Goal: Task Accomplishment & Management: Complete application form

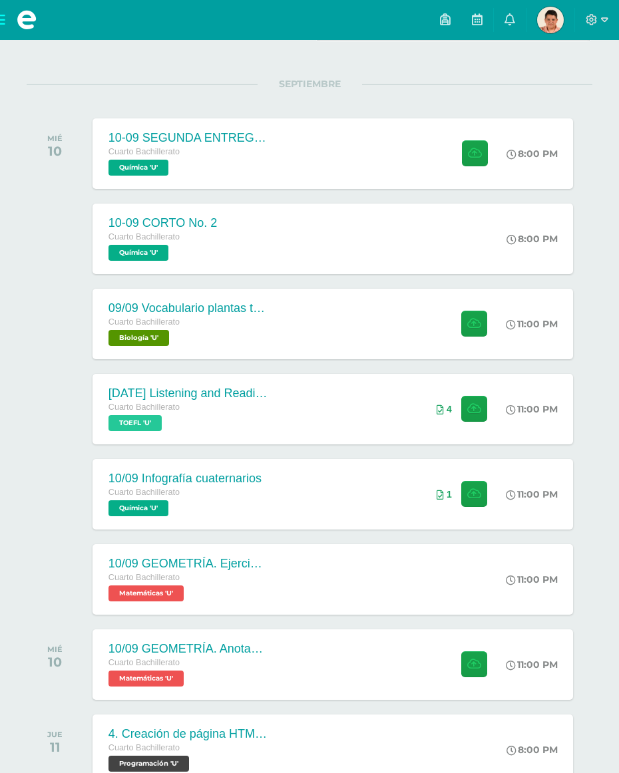
scroll to position [146, 0]
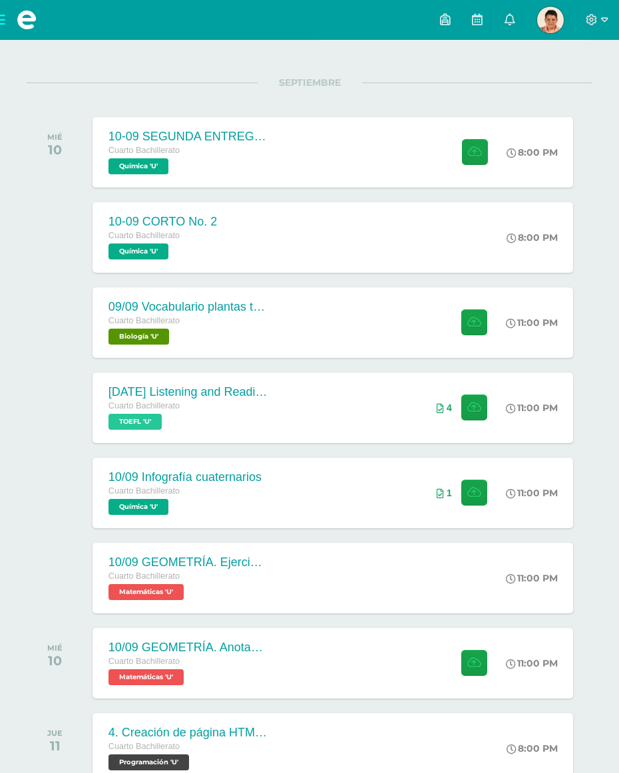
click at [328, 331] on div "09/09 Vocabulario plantas terrestres Cuarto Bachillerato Biología 'U' 11:00 PM …" at bounding box center [332, 322] width 481 height 70
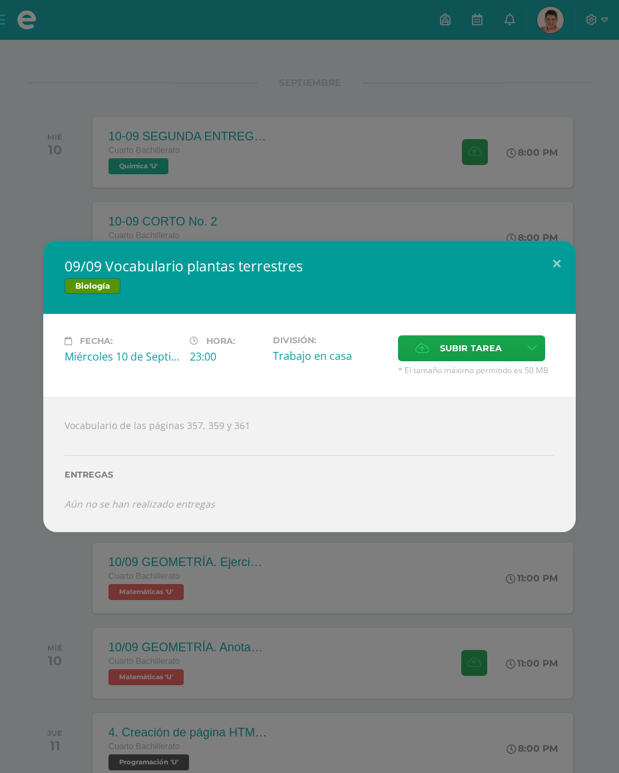
click at [463, 360] on span "Subir tarea" at bounding box center [471, 348] width 62 height 25
click at [0, 0] on input "Subir tarea" at bounding box center [0, 0] width 0 height 0
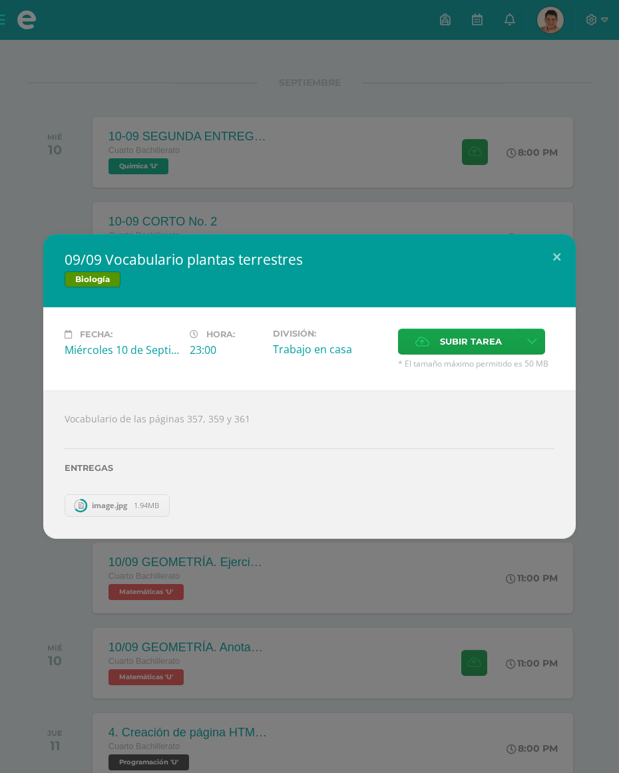
click at [490, 352] on span "Subir tarea" at bounding box center [471, 341] width 62 height 25
click at [0, 0] on input "Subir tarea" at bounding box center [0, 0] width 0 height 0
click at [541, 279] on button at bounding box center [556, 256] width 38 height 45
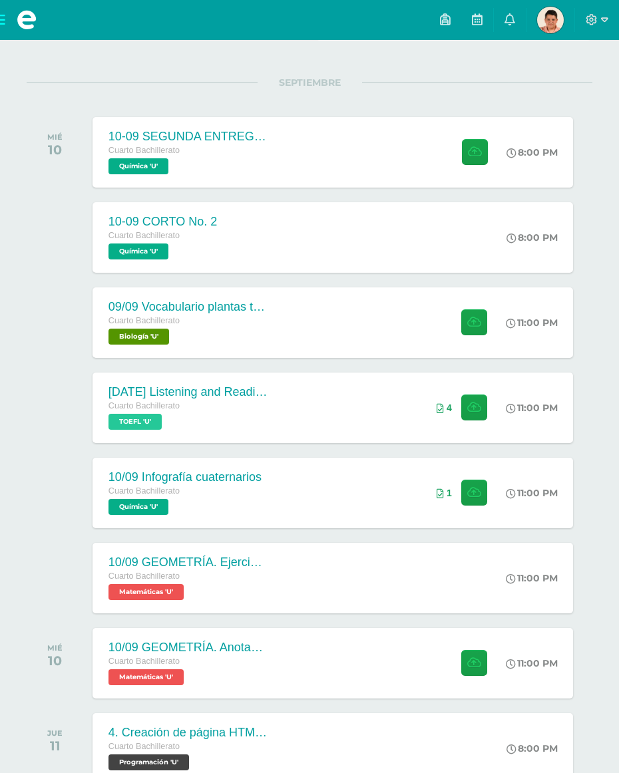
click at [125, 168] on span "Química 'U'" at bounding box center [138, 166] width 60 height 16
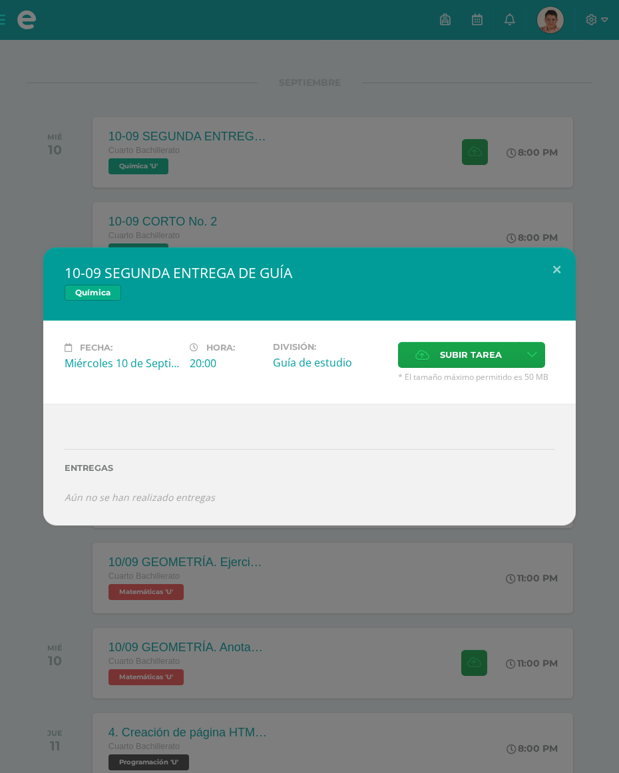
click at [172, 158] on div "10-09 SEGUNDA ENTREGA DE GUÍA Química Fecha: Miércoles 10 de Septiembre Hora: 2…" at bounding box center [309, 386] width 619 height 773
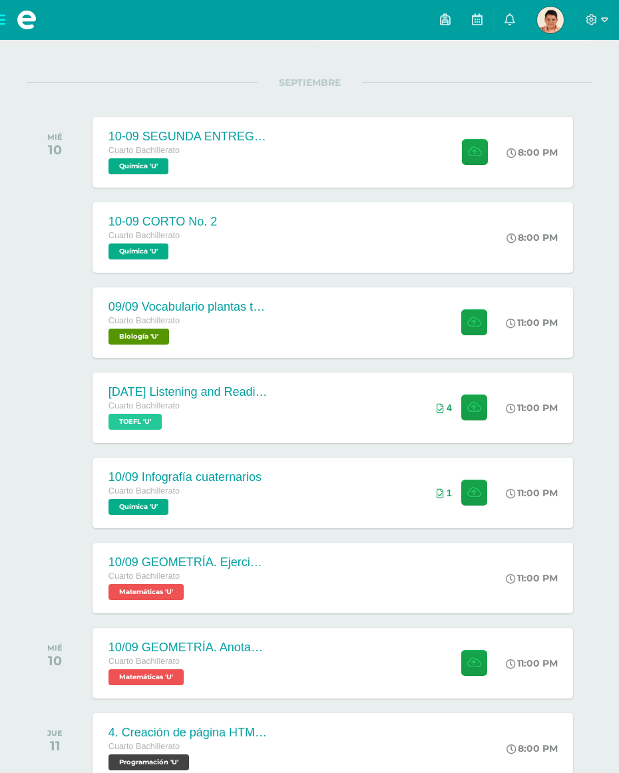
click at [139, 484] on div "10/09 Infografía cuaternarios" at bounding box center [184, 477] width 153 height 14
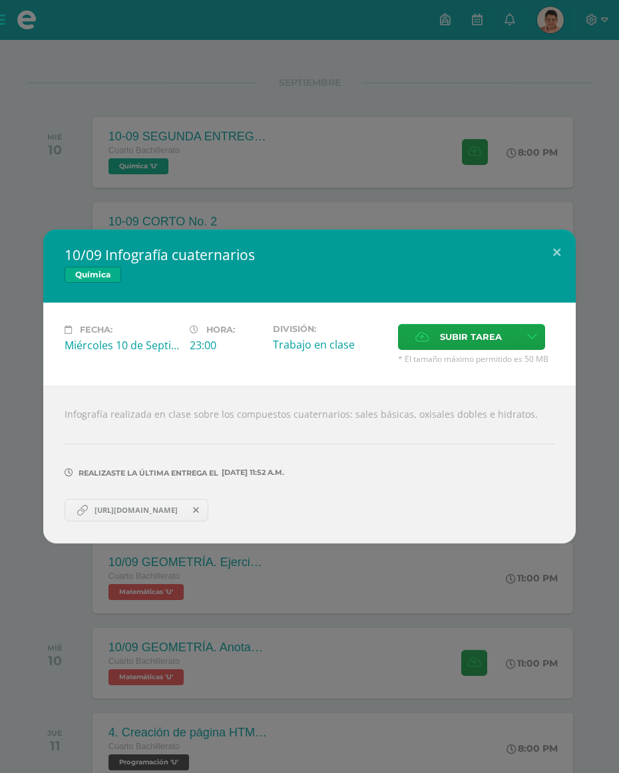
click at [570, 283] on div "10/09 Infografía cuaternarios Química Fecha: Miércoles 10 de Septiembre Hora: 2…" at bounding box center [309, 385] width 532 height 313
click at [552, 274] on button at bounding box center [556, 251] width 38 height 45
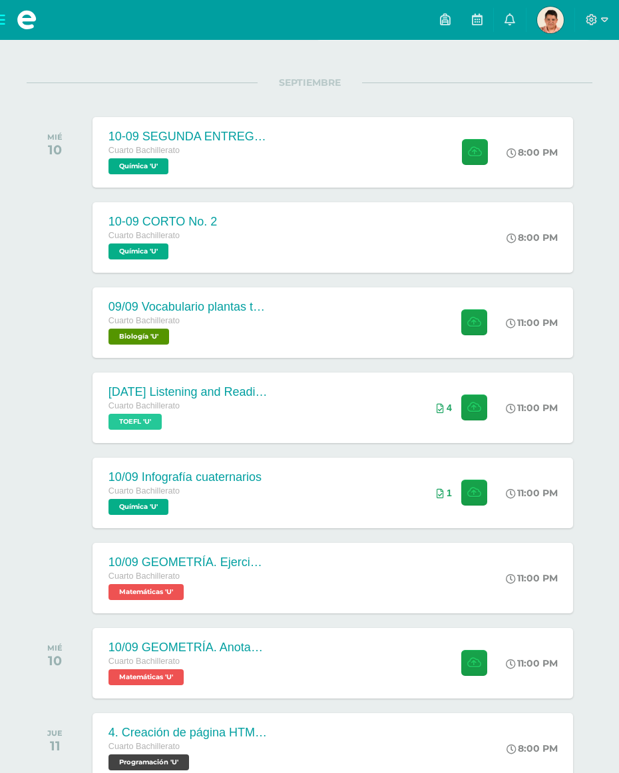
click at [248, 14] on div "Configuración Cerrar sesión Sergio André Mi Perfil Avisos 12 avisos sin leer Av…" at bounding box center [309, 20] width 619 height 40
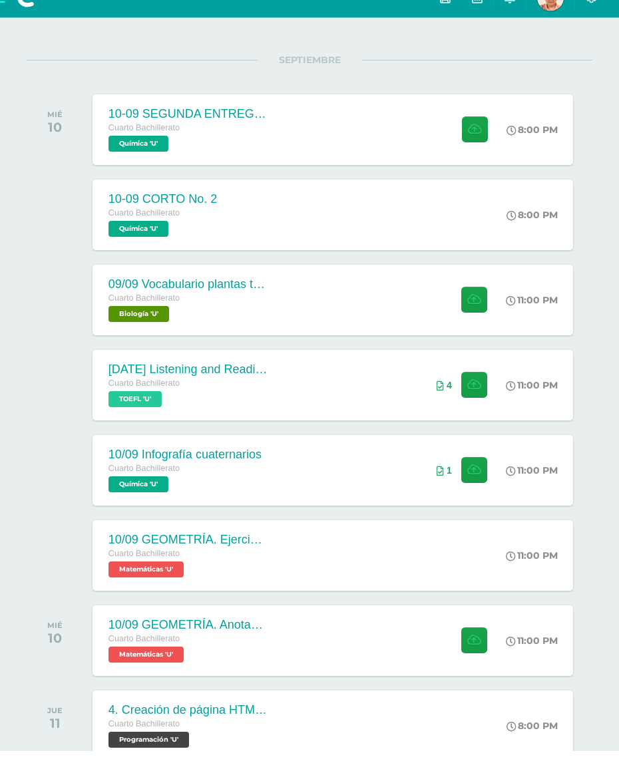
scroll to position [169, 0]
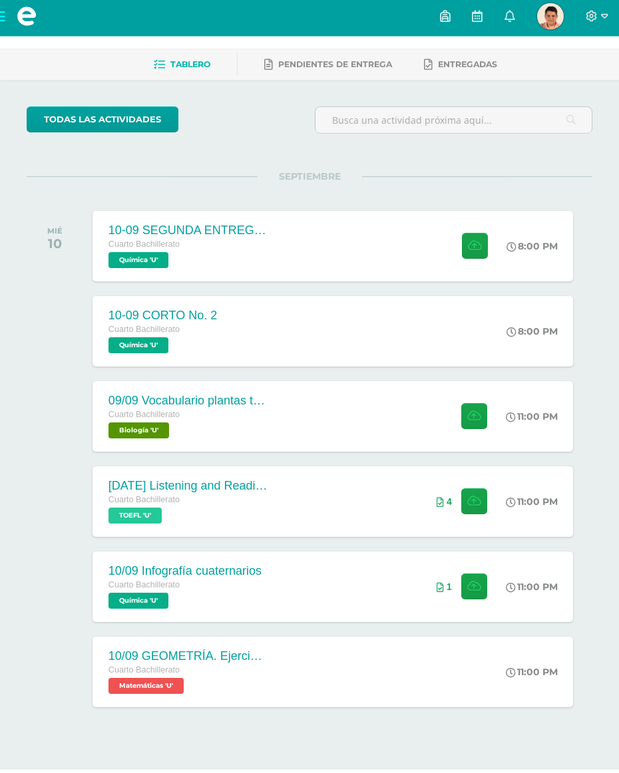
scroll to position [48, 0]
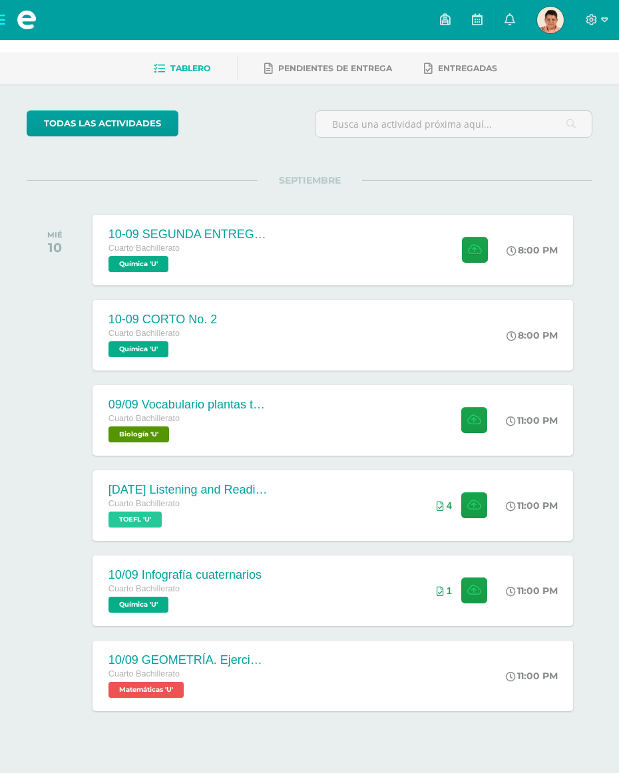
click at [148, 420] on span "Cuarto Bachillerato" at bounding box center [143, 418] width 71 height 9
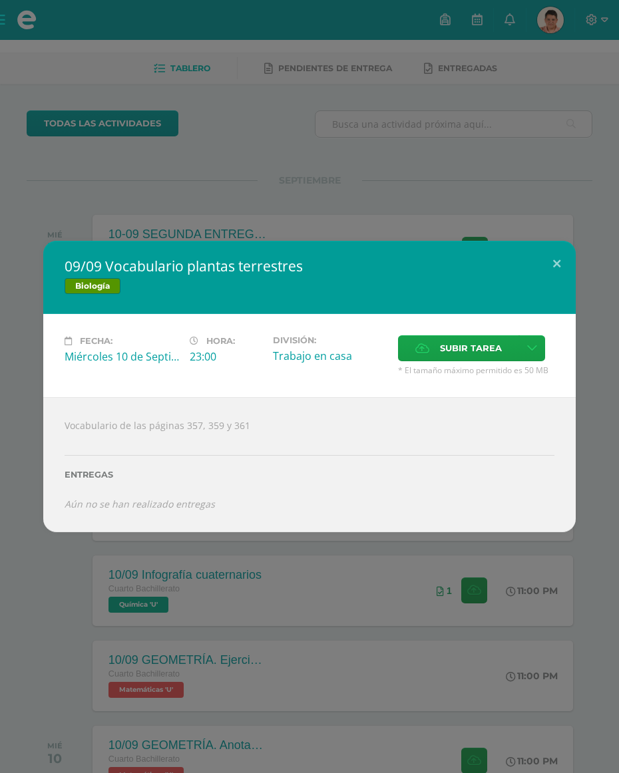
click at [461, 360] on span "Subir tarea" at bounding box center [471, 348] width 62 height 25
click at [0, 0] on input "Subir tarea" at bounding box center [0, 0] width 0 height 0
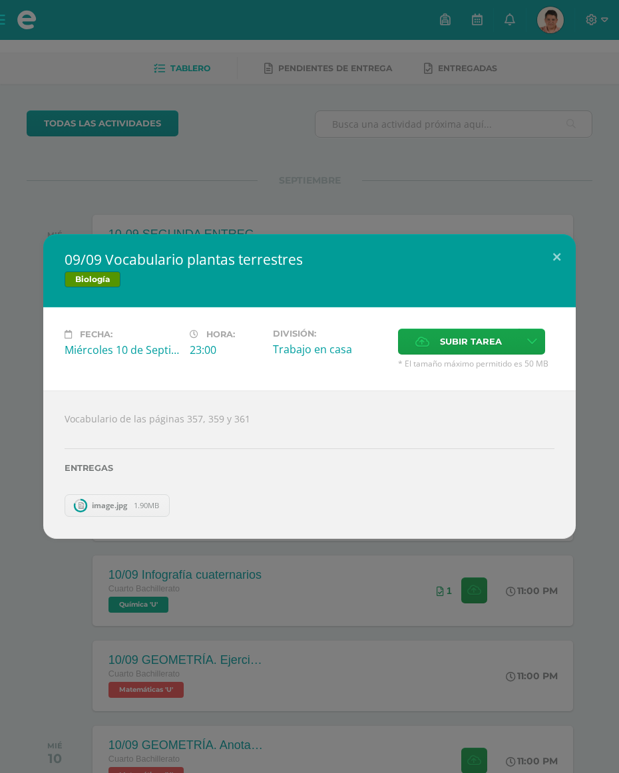
click at [542, 277] on button at bounding box center [556, 256] width 38 height 45
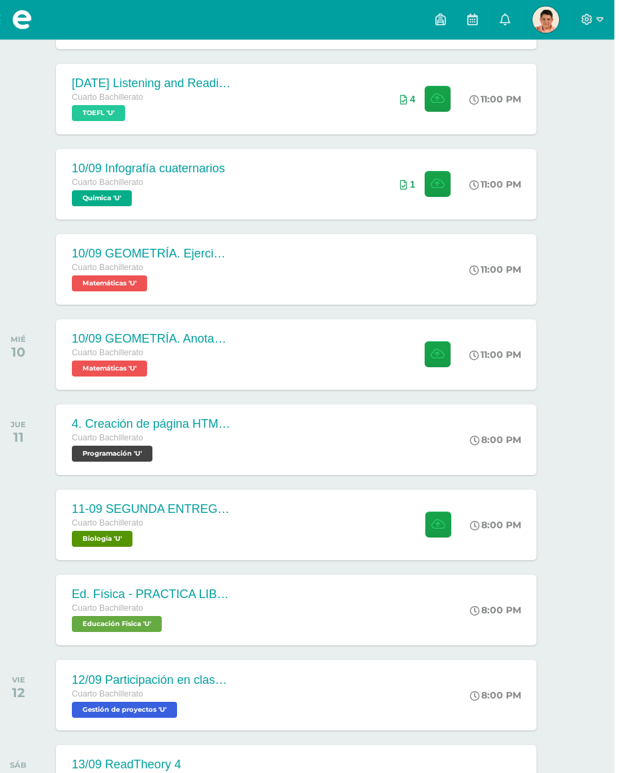
scroll to position [455, 32]
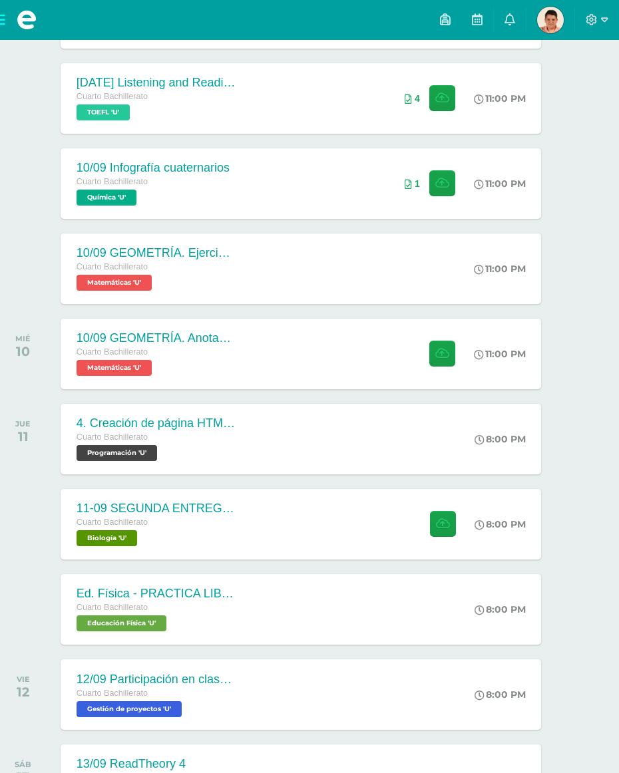
click at [104, 367] on span "Matemáticas 'U'" at bounding box center [113, 368] width 75 height 16
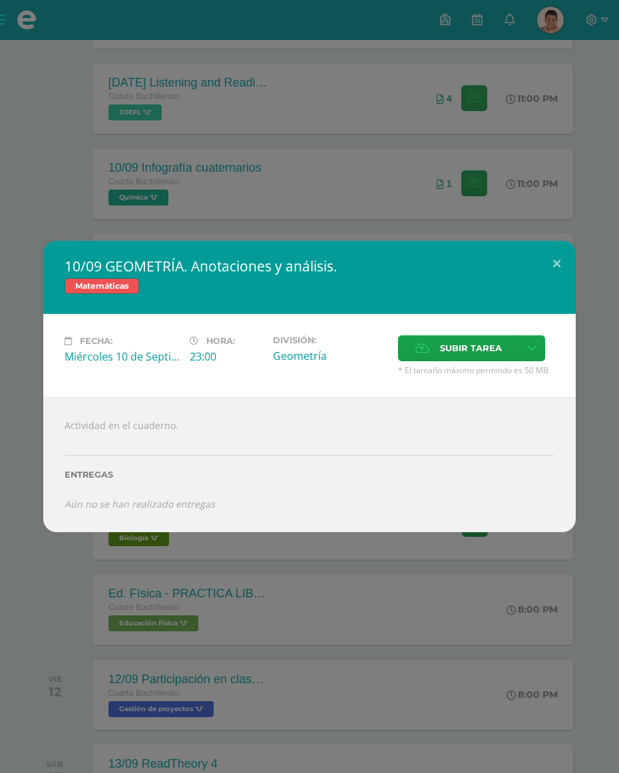
click at [480, 353] on span "Subir tarea" at bounding box center [471, 348] width 62 height 25
click at [0, 0] on input "Subir tarea" at bounding box center [0, 0] width 0 height 0
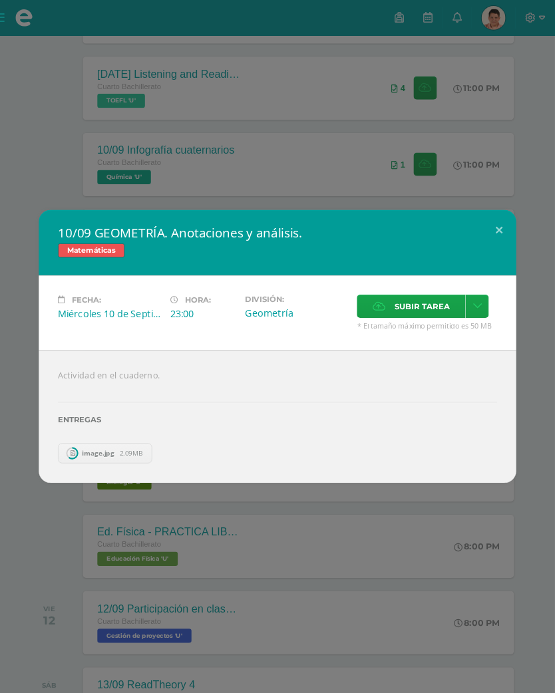
scroll to position [496, 0]
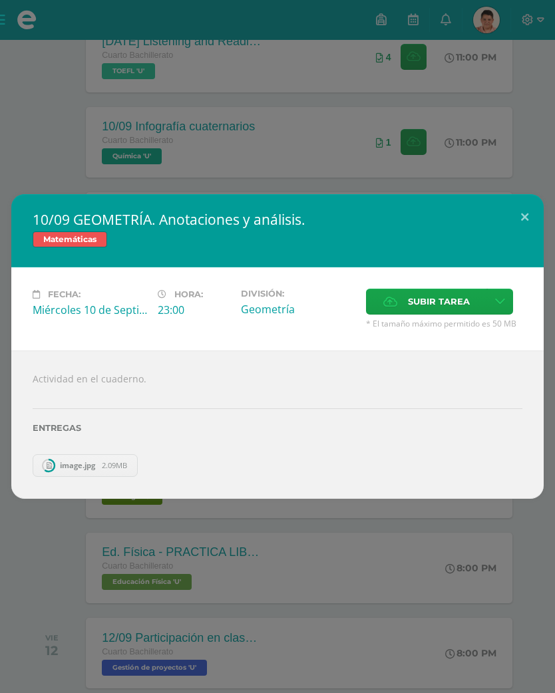
click at [425, 314] on span "Subir tarea" at bounding box center [439, 301] width 62 height 25
click at [0, 0] on input "Subir tarea" at bounding box center [0, 0] width 0 height 0
click at [440, 314] on span "Subir tarea" at bounding box center [439, 301] width 62 height 25
click at [0, 0] on input "Subir tarea" at bounding box center [0, 0] width 0 height 0
click at [523, 224] on button at bounding box center [524, 216] width 38 height 45
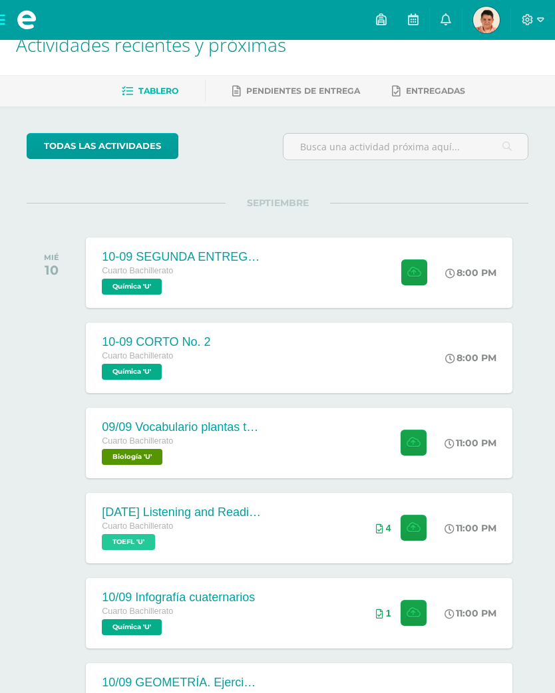
scroll to position [43, 0]
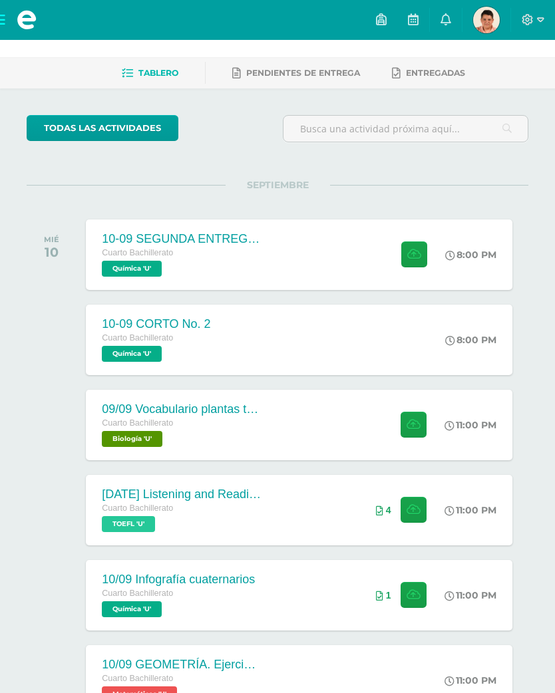
click at [109, 263] on span "Química 'U'" at bounding box center [132, 269] width 60 height 16
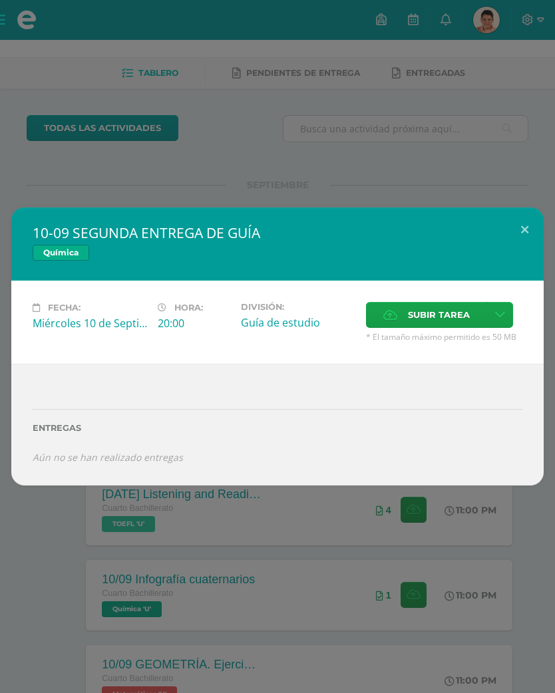
click at [445, 301] on div "Fecha: [DATE] Hora: 20:00 División: Guía de estudio" at bounding box center [277, 322] width 532 height 83
click at [442, 321] on span "Subir tarea" at bounding box center [439, 315] width 62 height 25
click at [0, 0] on input "Subir tarea" at bounding box center [0, 0] width 0 height 0
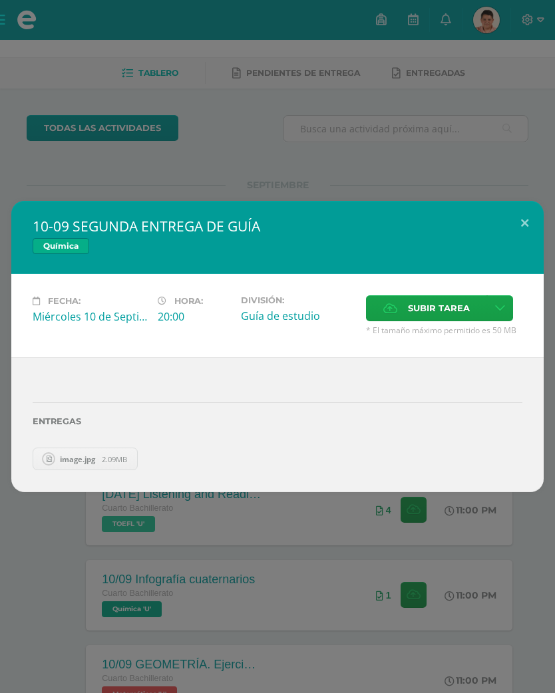
click at [516, 231] on button at bounding box center [524, 223] width 38 height 45
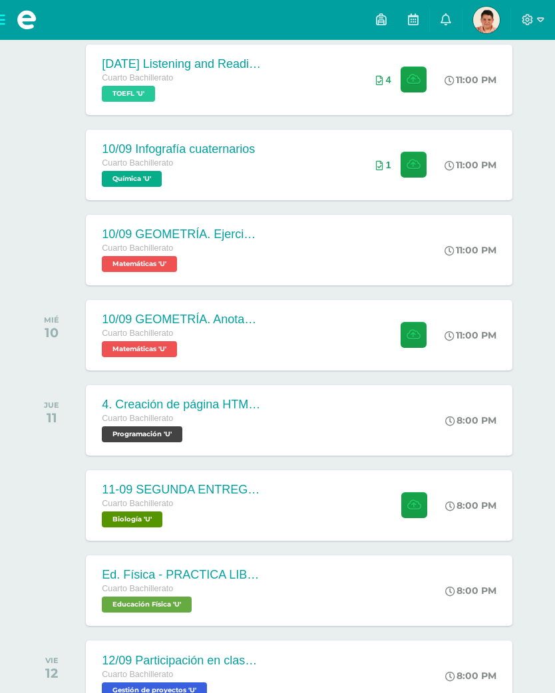
scroll to position [505, 0]
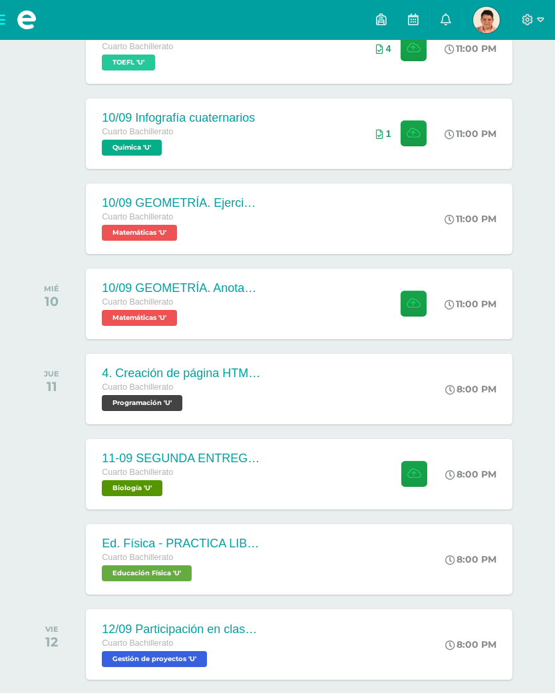
click at [343, 293] on div "10/09 GEOMETRÍA. Anotaciones y análisis. Cuarto Bachillerato Matemáticas 'U' 11…" at bounding box center [299, 304] width 426 height 70
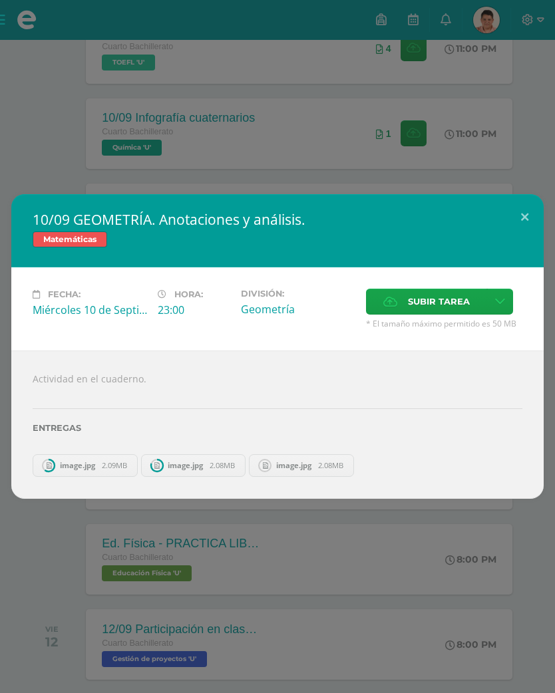
click at [512, 227] on button at bounding box center [524, 216] width 38 height 45
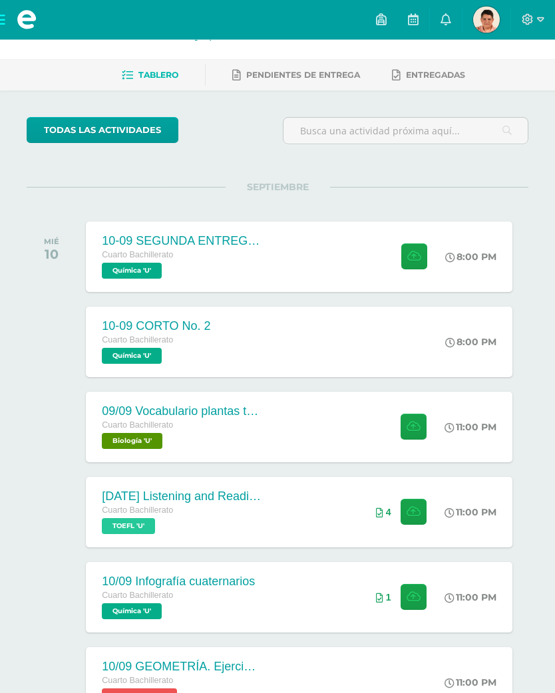
scroll to position [0, 0]
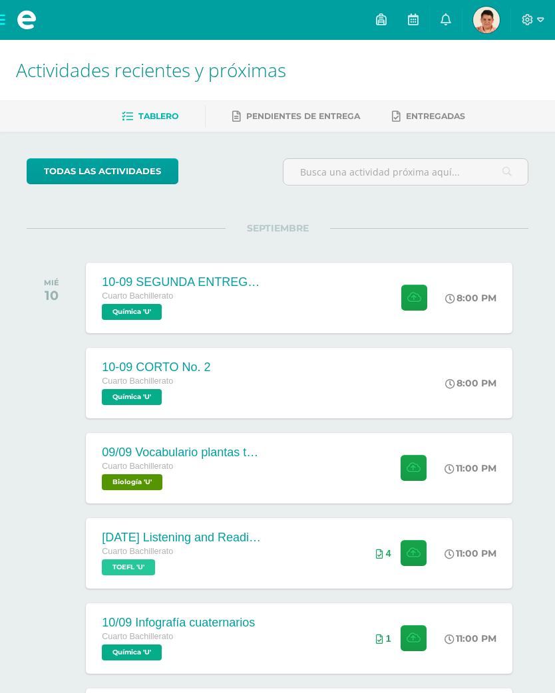
click at [323, 305] on div "10-09 SEGUNDA ENTREGA DE GUÍA Cuarto Bachillerato Química 'U' 8:00 PM 10-09 SEG…" at bounding box center [299, 298] width 426 height 70
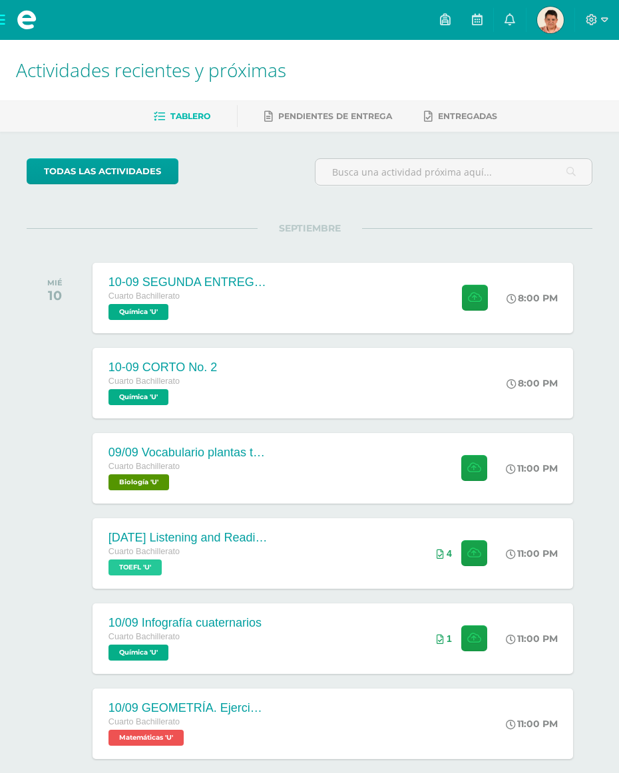
click at [131, 308] on span "Química 'U'" at bounding box center [138, 312] width 60 height 16
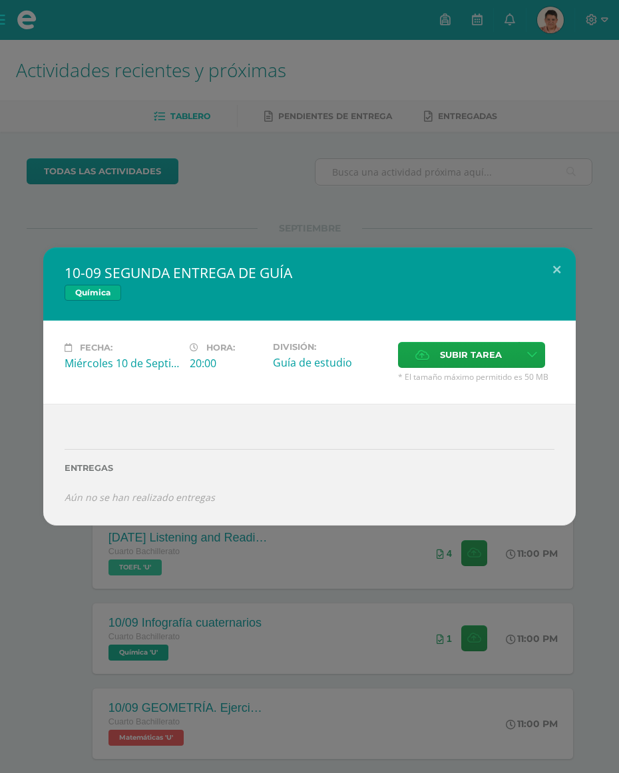
click at [472, 359] on span "Subir tarea" at bounding box center [471, 355] width 62 height 25
click at [0, 0] on input "Subir tarea" at bounding box center [0, 0] width 0 height 0
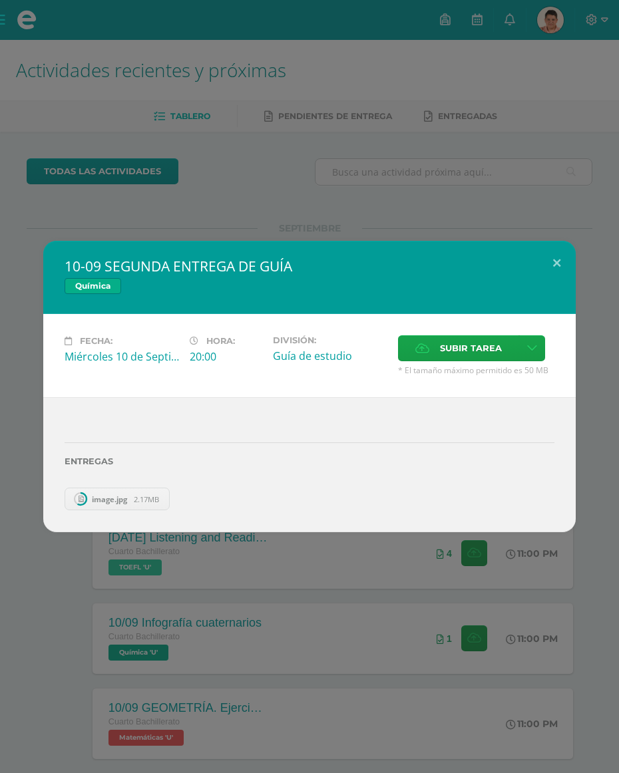
click at [34, 263] on div "10-09 SEGUNDA ENTREGA DE GUÍA Química Fecha: [DATE] Hora: 20:00 División: Acept…" at bounding box center [309, 386] width 608 height 291
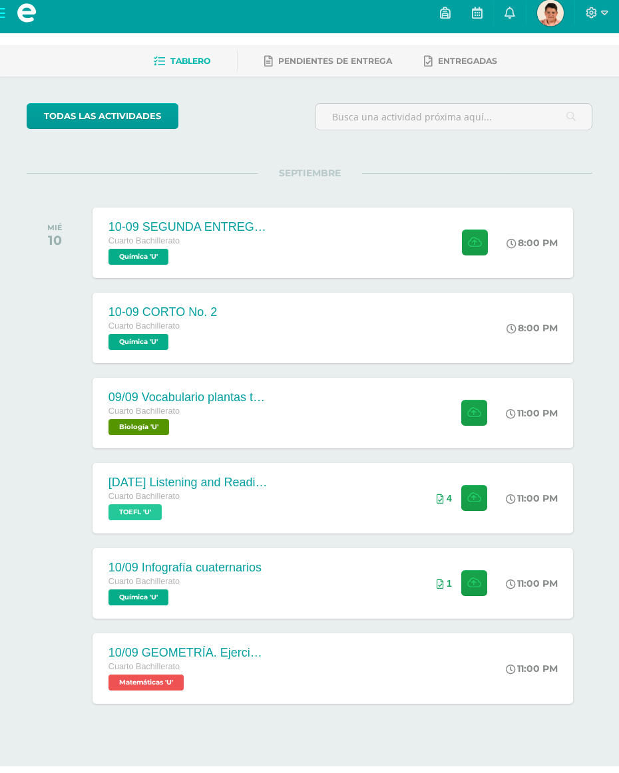
scroll to position [48, 0]
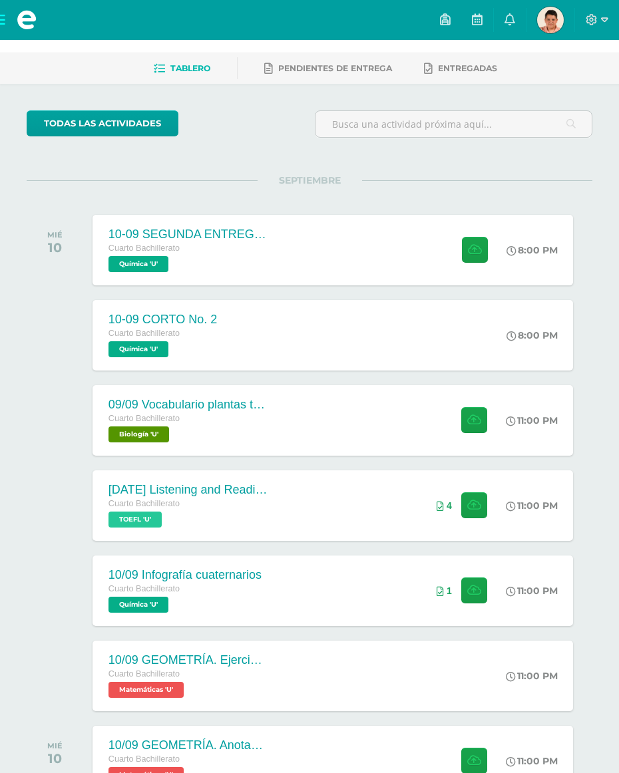
click at [136, 254] on div "Cuarto Bachillerato" at bounding box center [188, 248] width 160 height 15
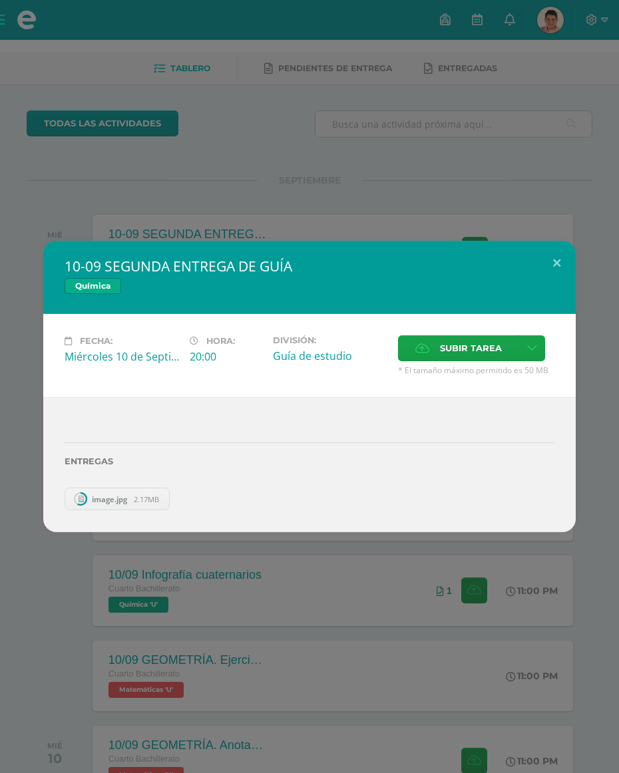
click at [534, 275] on h2 "10-09 SEGUNDA ENTREGA DE GUÍA" at bounding box center [309, 266] width 489 height 19
click at [542, 280] on button at bounding box center [556, 263] width 38 height 45
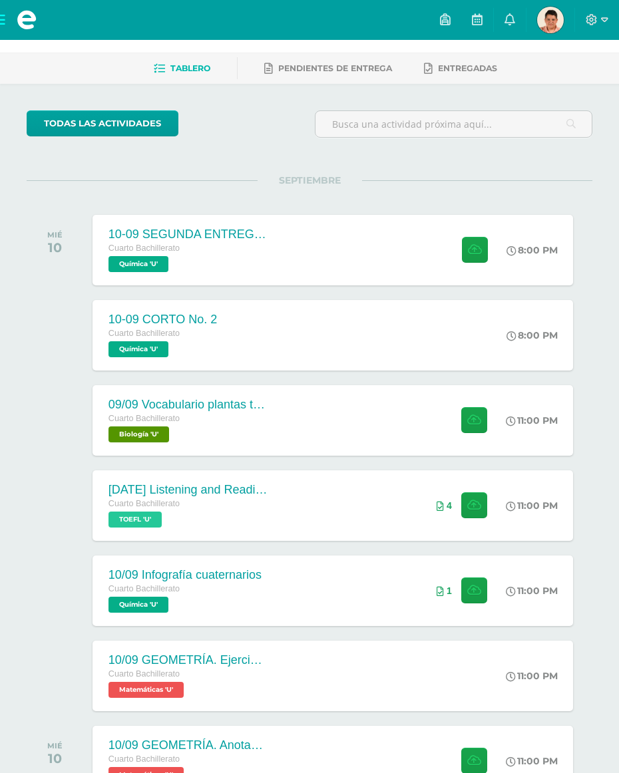
click at [338, 732] on div "10/09 GEOMETRÍA. Anotaciones y análisis. Cuarto Bachillerato Matemáticas 'U' 11…" at bounding box center [332, 761] width 481 height 70
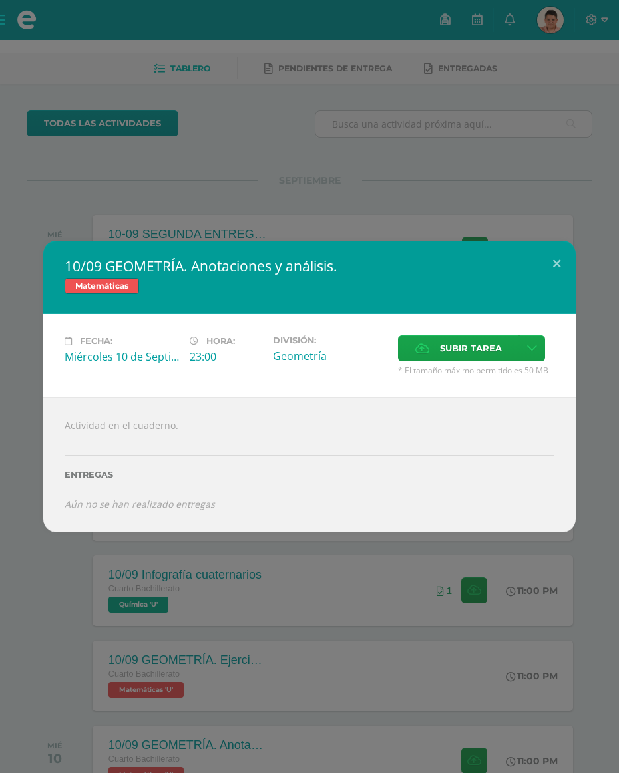
click at [563, 262] on button at bounding box center [556, 263] width 38 height 45
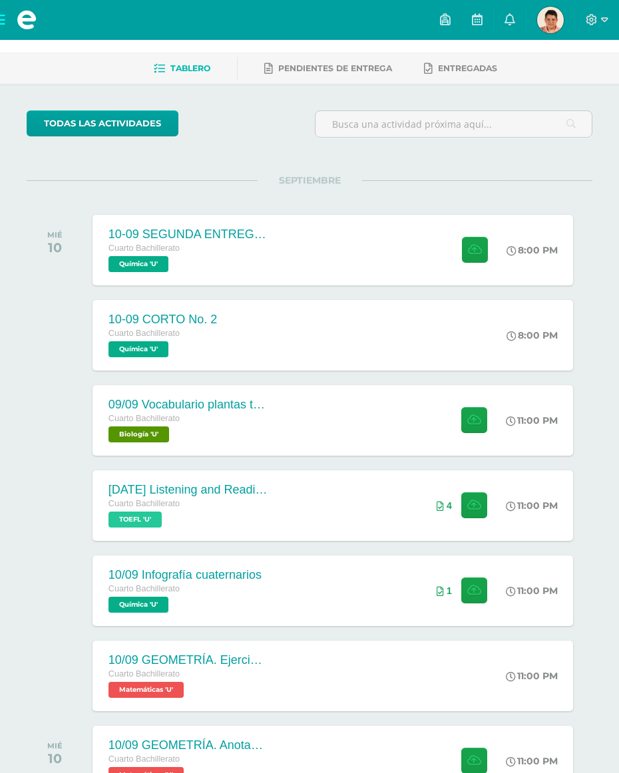
click at [326, 249] on div "10-09 SEGUNDA ENTREGA DE GUÍA Cuarto Bachillerato Química 'U' 8:00 PM 10-09 SEG…" at bounding box center [332, 250] width 481 height 70
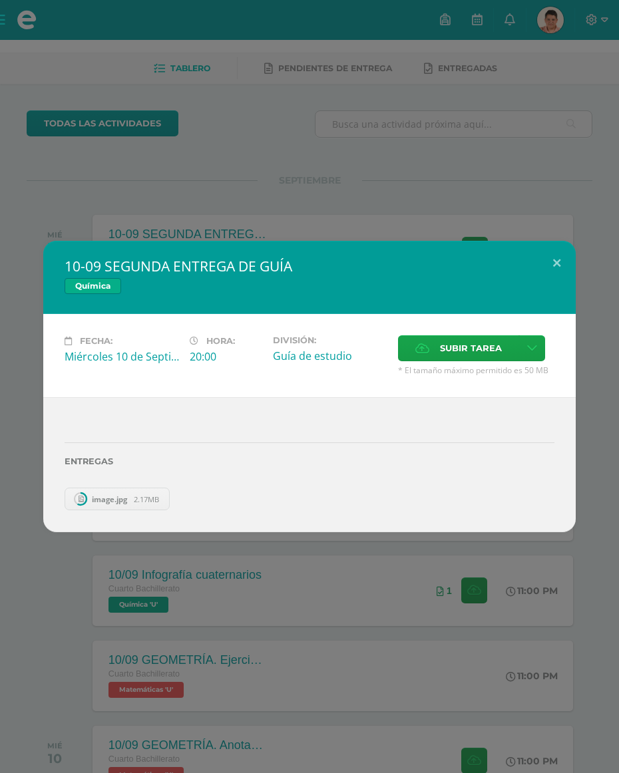
click at [549, 276] on button at bounding box center [556, 263] width 38 height 45
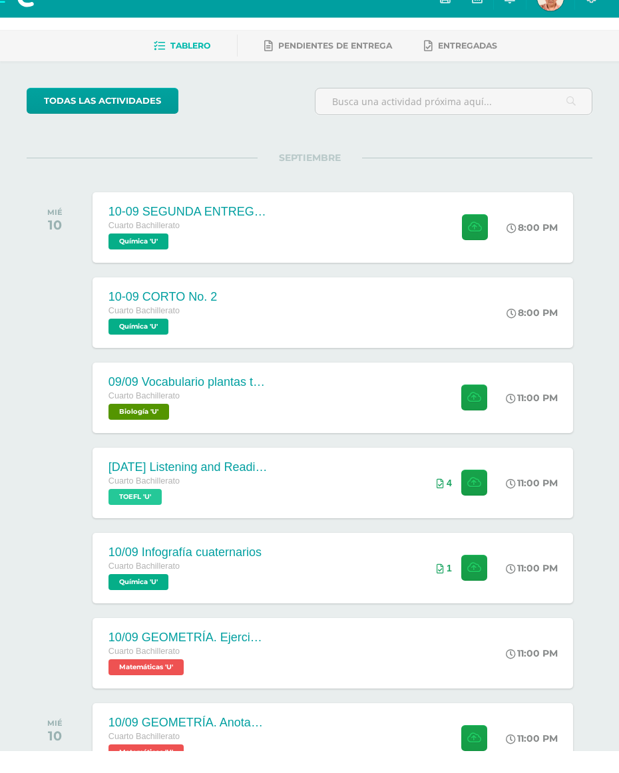
scroll to position [71, 0]
